Goal: Task Accomplishment & Management: Manage account settings

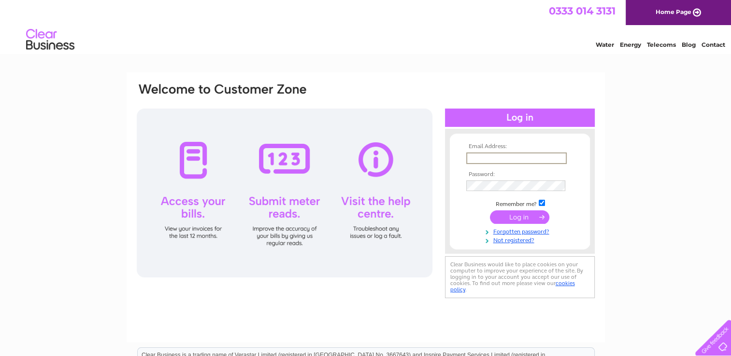
click at [485, 157] on input "text" at bounding box center [516, 159] width 100 height 12
type input "[EMAIL_ADDRESS][DOMAIN_NAME]"
click at [516, 218] on input "submit" at bounding box center [519, 217] width 59 height 14
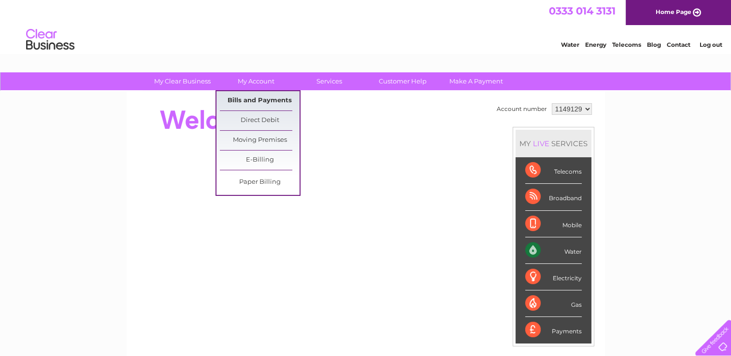
click at [250, 102] on link "Bills and Payments" at bounding box center [260, 100] width 80 height 19
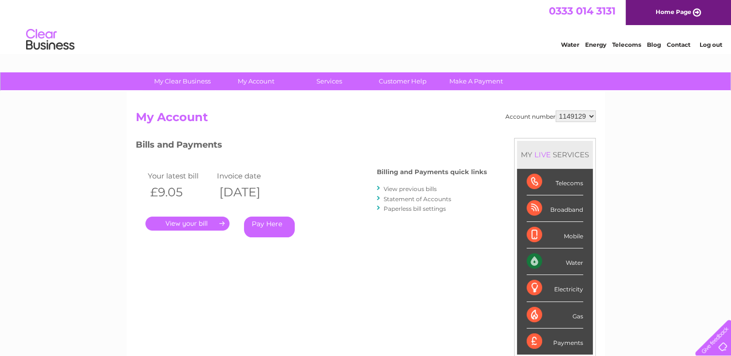
click at [187, 227] on link "." at bounding box center [187, 224] width 84 height 14
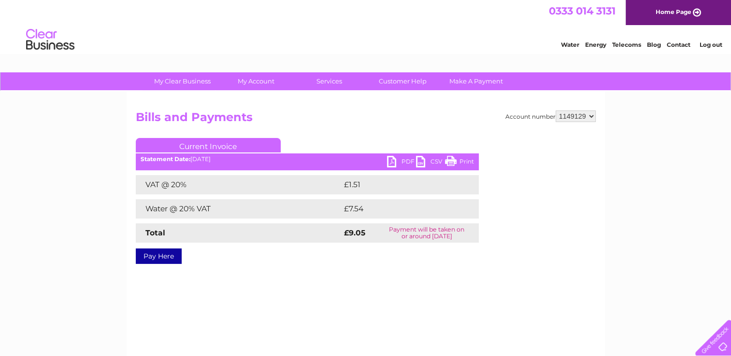
click at [389, 162] on link "PDF" at bounding box center [401, 163] width 29 height 14
click at [710, 45] on link "Log out" at bounding box center [710, 44] width 23 height 7
